Goal: Check status

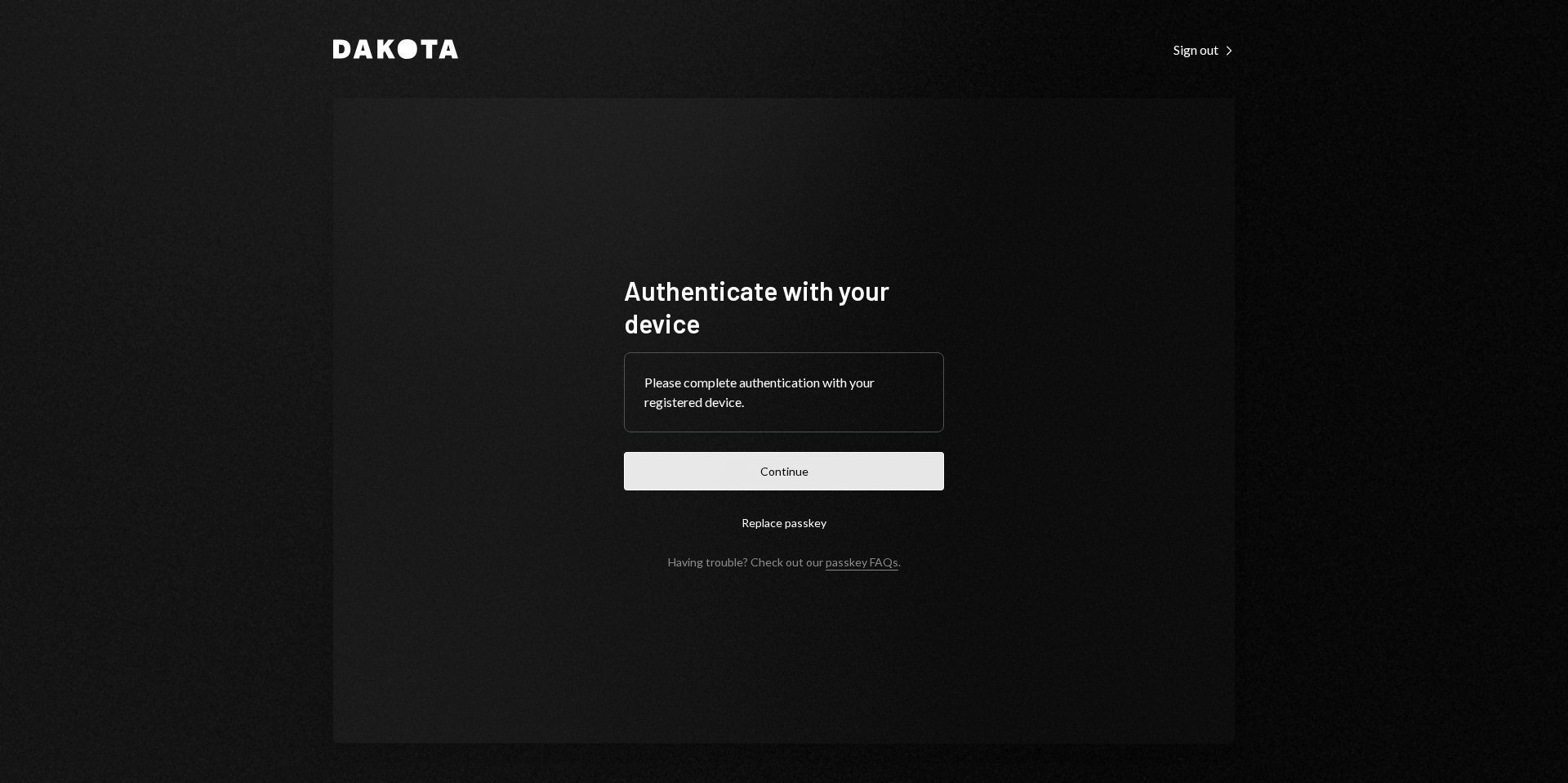
click at [938, 461] on button "Continue" at bounding box center [784, 471] width 320 height 39
click at [915, 472] on form "Authenticate with your device Please complete authentication with your register…" at bounding box center [784, 421] width 320 height 295
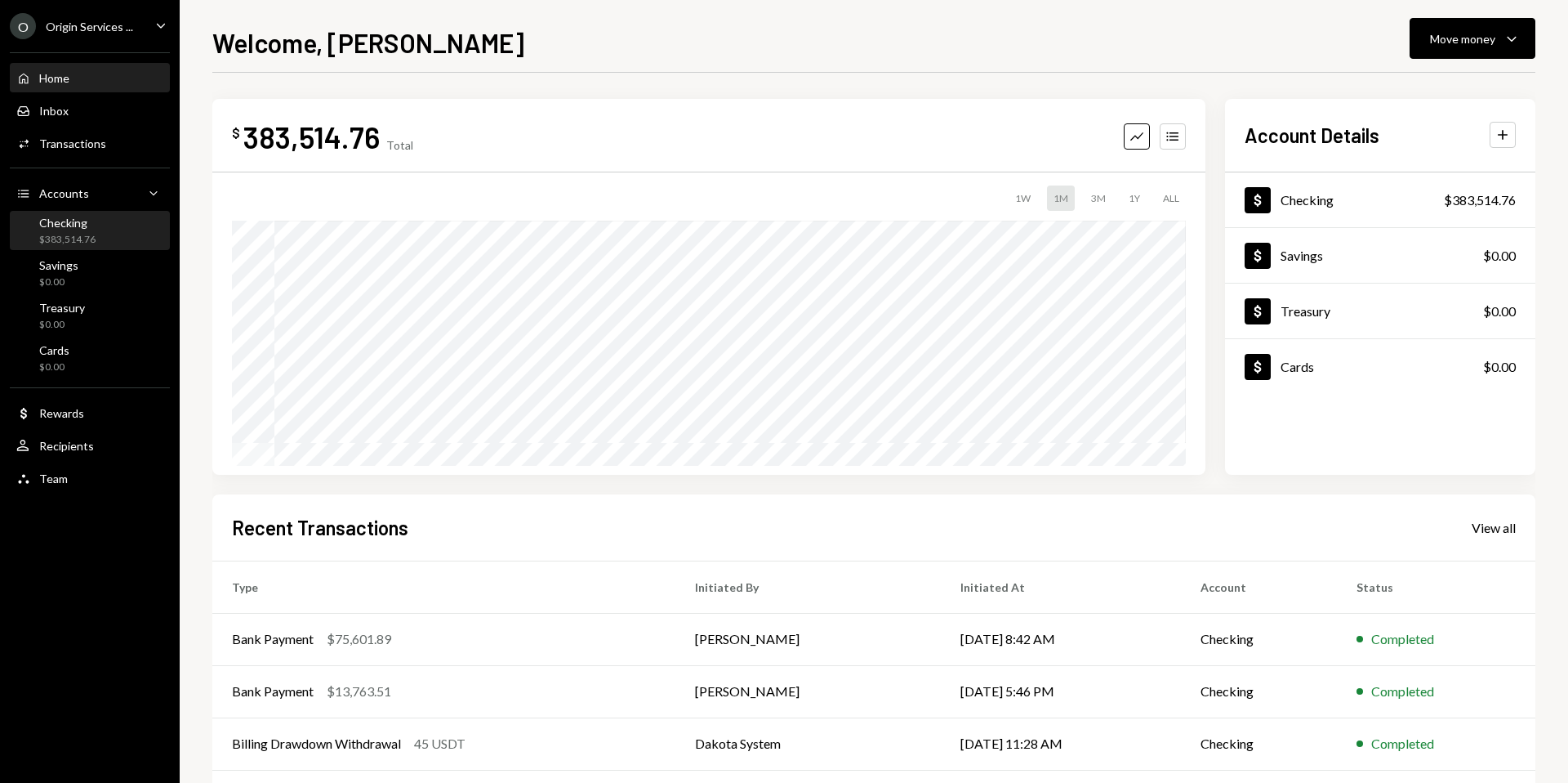
click at [114, 245] on div "Checking $383,514.76" at bounding box center [89, 231] width 147 height 31
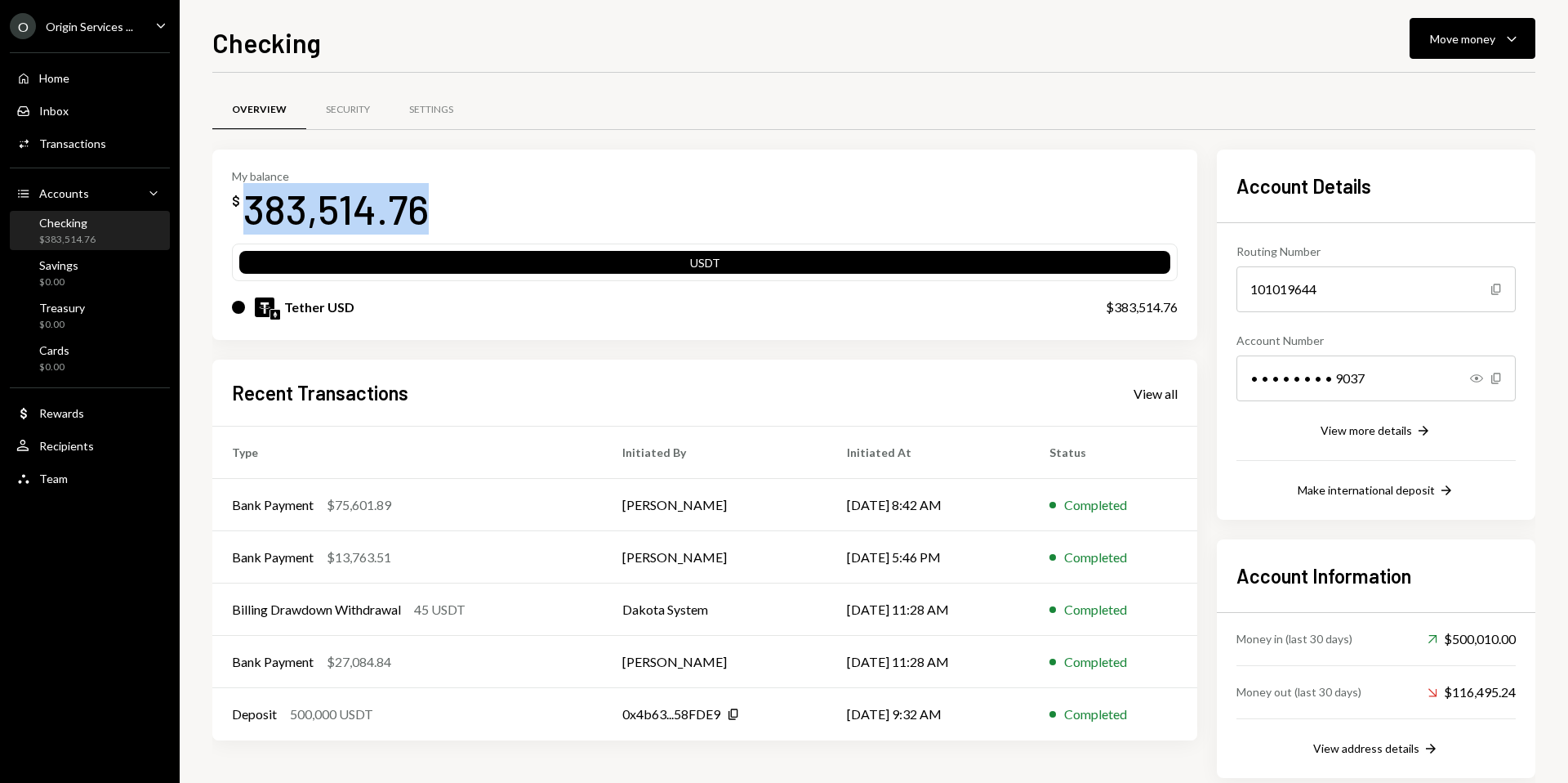
drag, startPoint x: 302, startPoint y: 208, endPoint x: 243, endPoint y: 205, distance: 59.1
click at [243, 205] on div "My balance $ 383,514.76" at bounding box center [705, 202] width 946 height 66
click at [1189, 104] on div "Overview Security Settings" at bounding box center [873, 110] width 1323 height 42
